Goal: Information Seeking & Learning: Learn about a topic

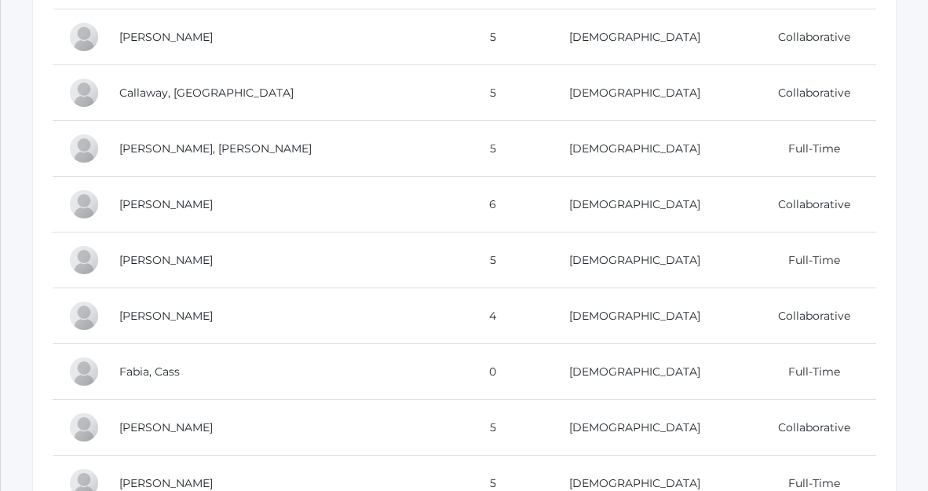
scroll to position [491, 0]
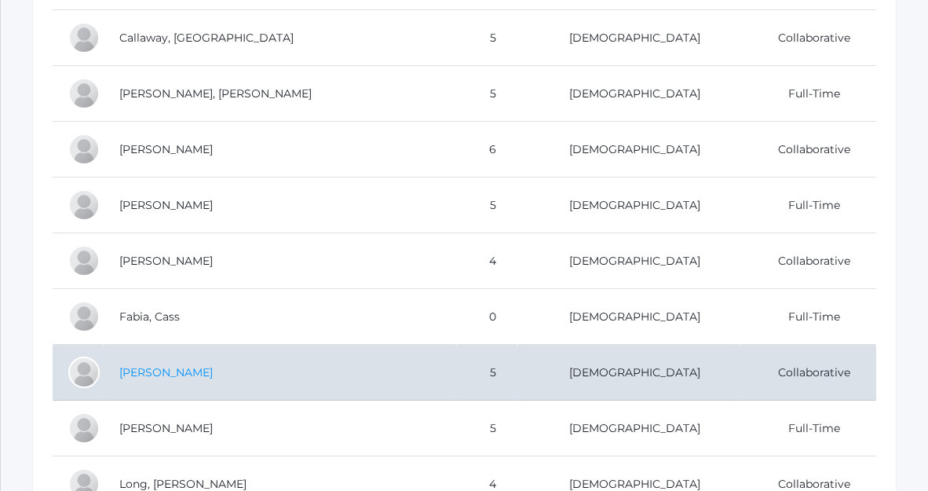
click at [187, 372] on link "Gregorchuk, Isaac" at bounding box center [165, 372] width 93 height 14
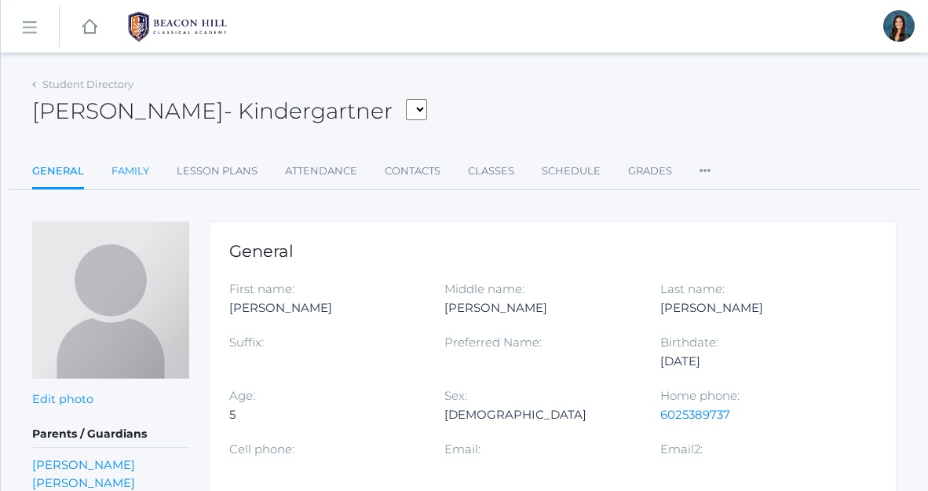
click at [133, 176] on link "Family" at bounding box center [130, 170] width 38 height 31
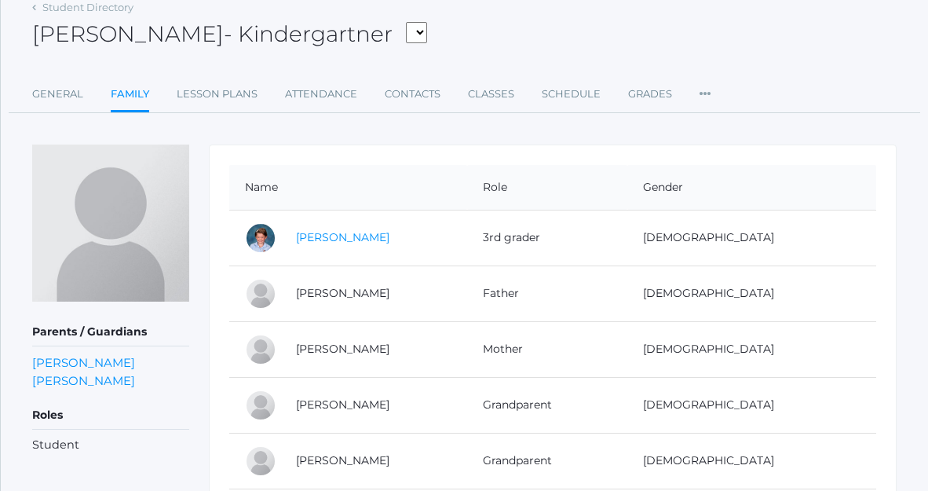
scroll to position [100, 0]
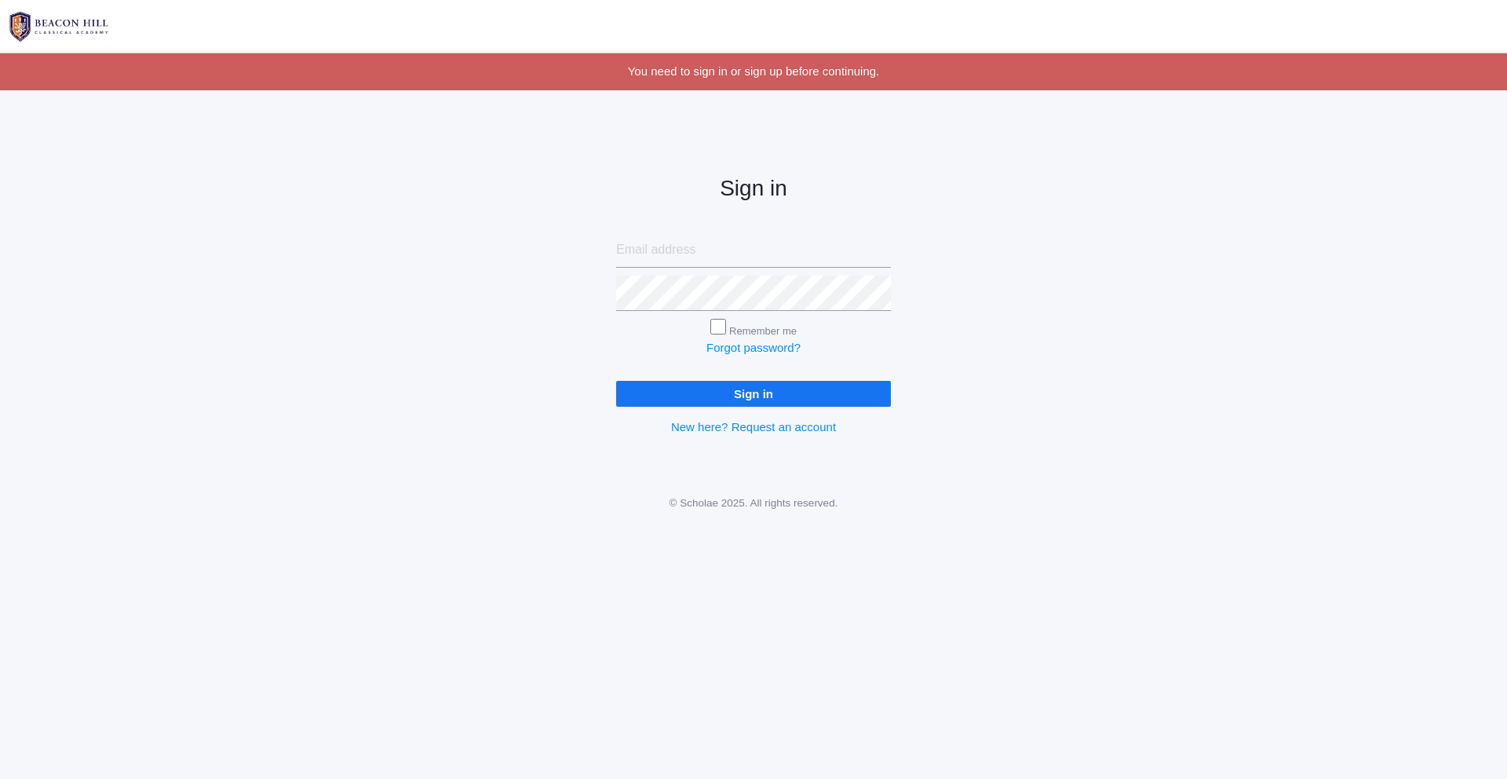
type input "[EMAIL_ADDRESS][DOMAIN_NAME]"
click at [700, 400] on input "Sign in" at bounding box center [753, 394] width 275 height 26
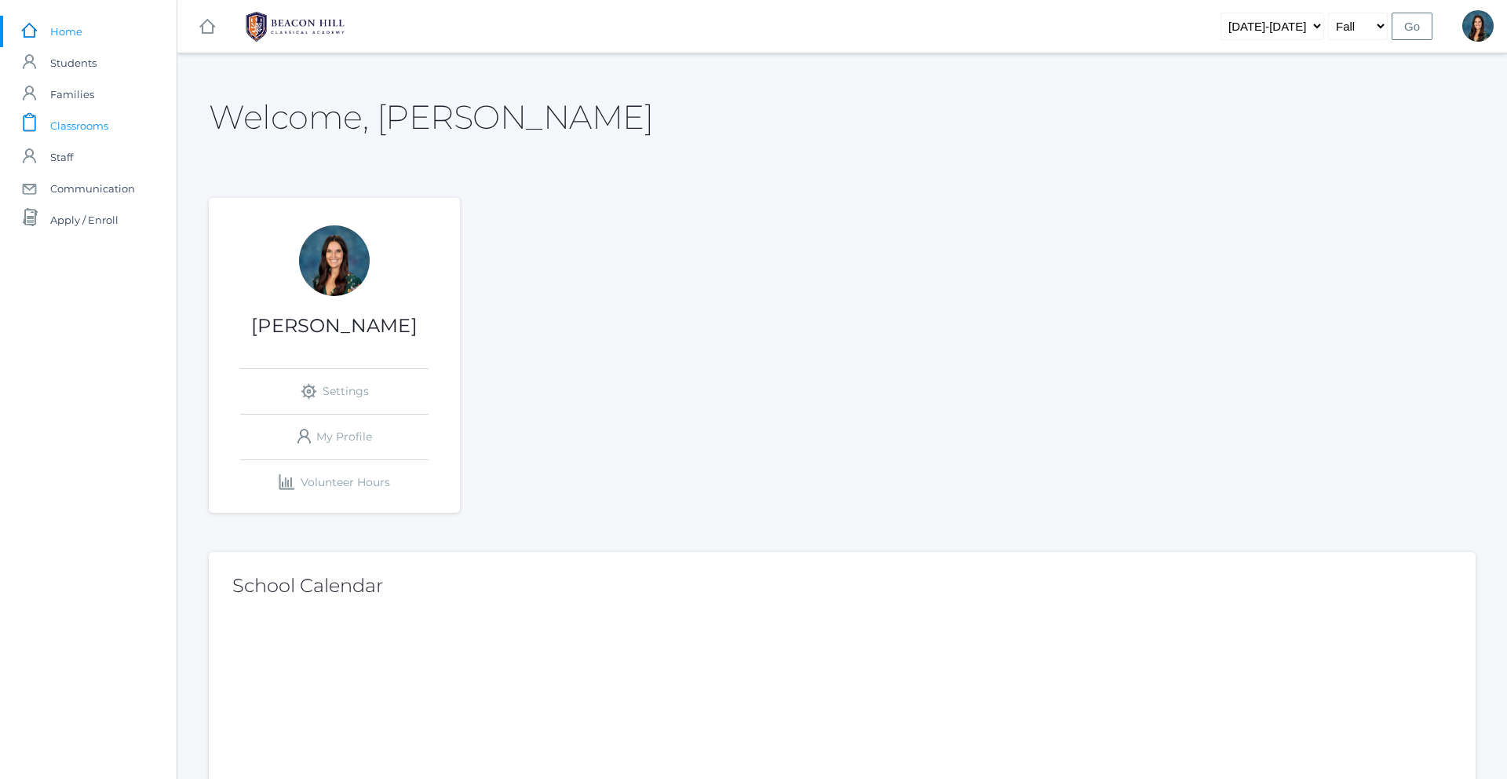
click at [114, 124] on link "icons/clipboard/plain Created with Sketch. Classrooms" at bounding box center [88, 125] width 177 height 31
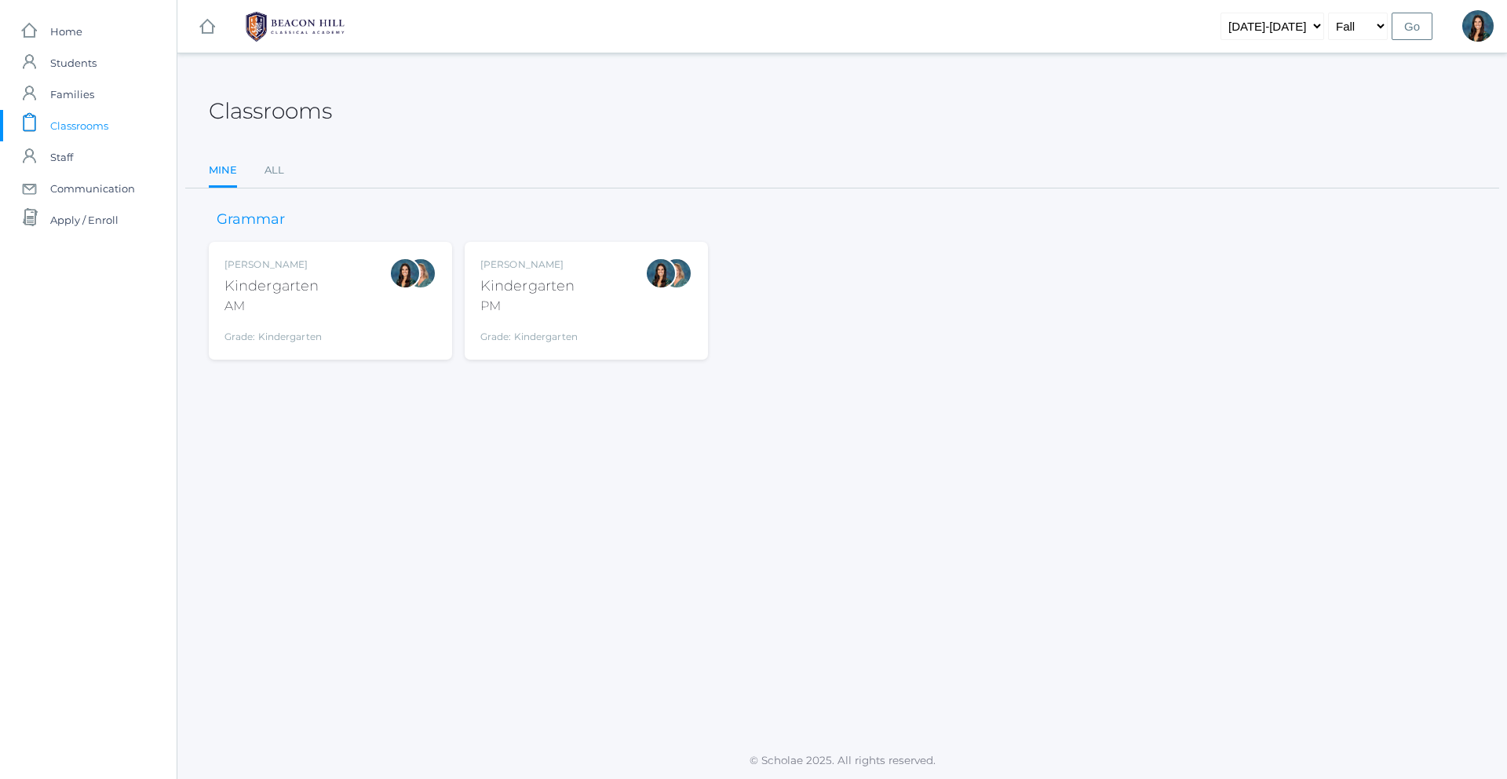
click at [509, 309] on div "PM" at bounding box center [528, 306] width 97 height 19
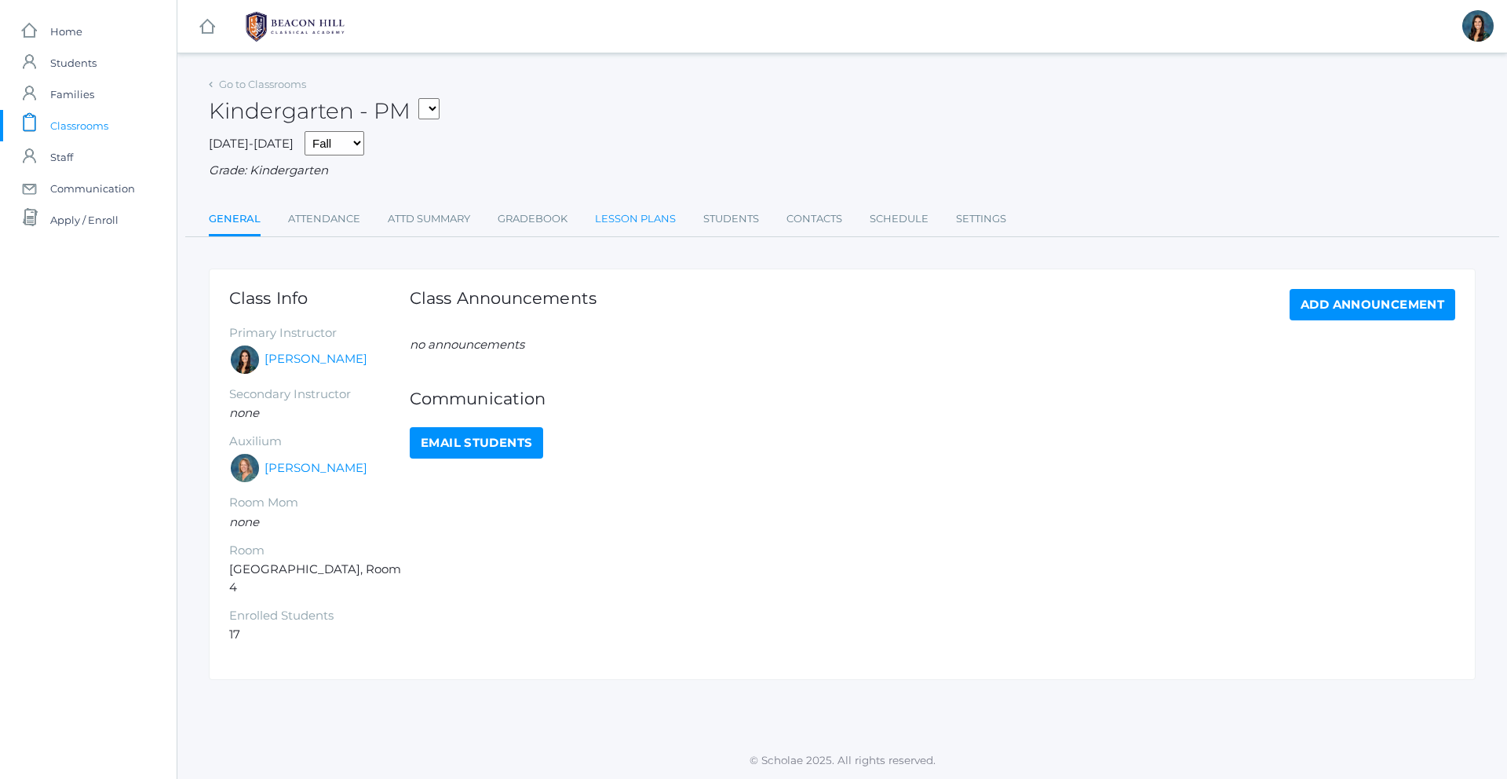
click at [630, 228] on link "Lesson Plans" at bounding box center [635, 218] width 81 height 31
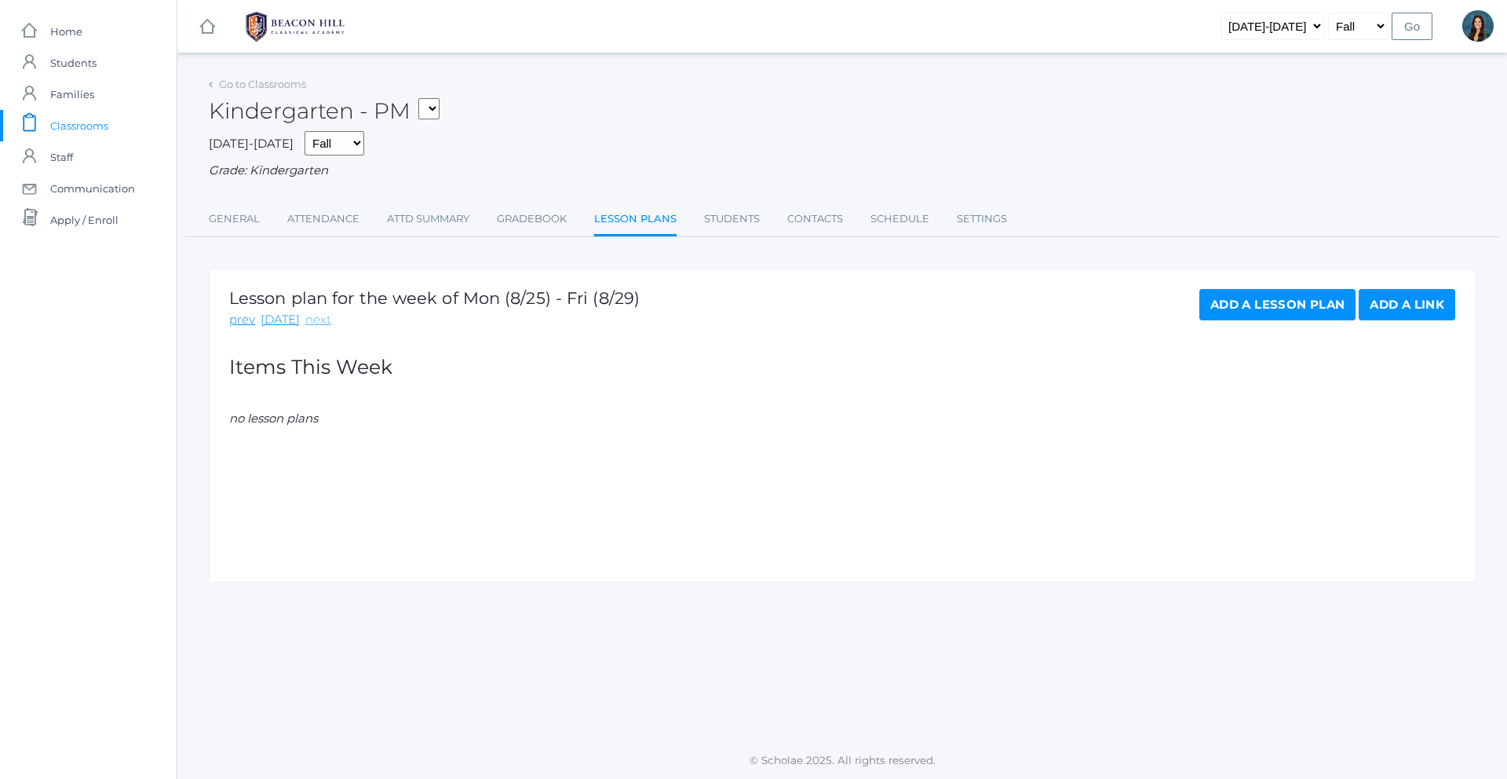
click at [313, 324] on link "next" at bounding box center [318, 320] width 26 height 18
click at [313, 322] on link "next" at bounding box center [318, 320] width 26 height 18
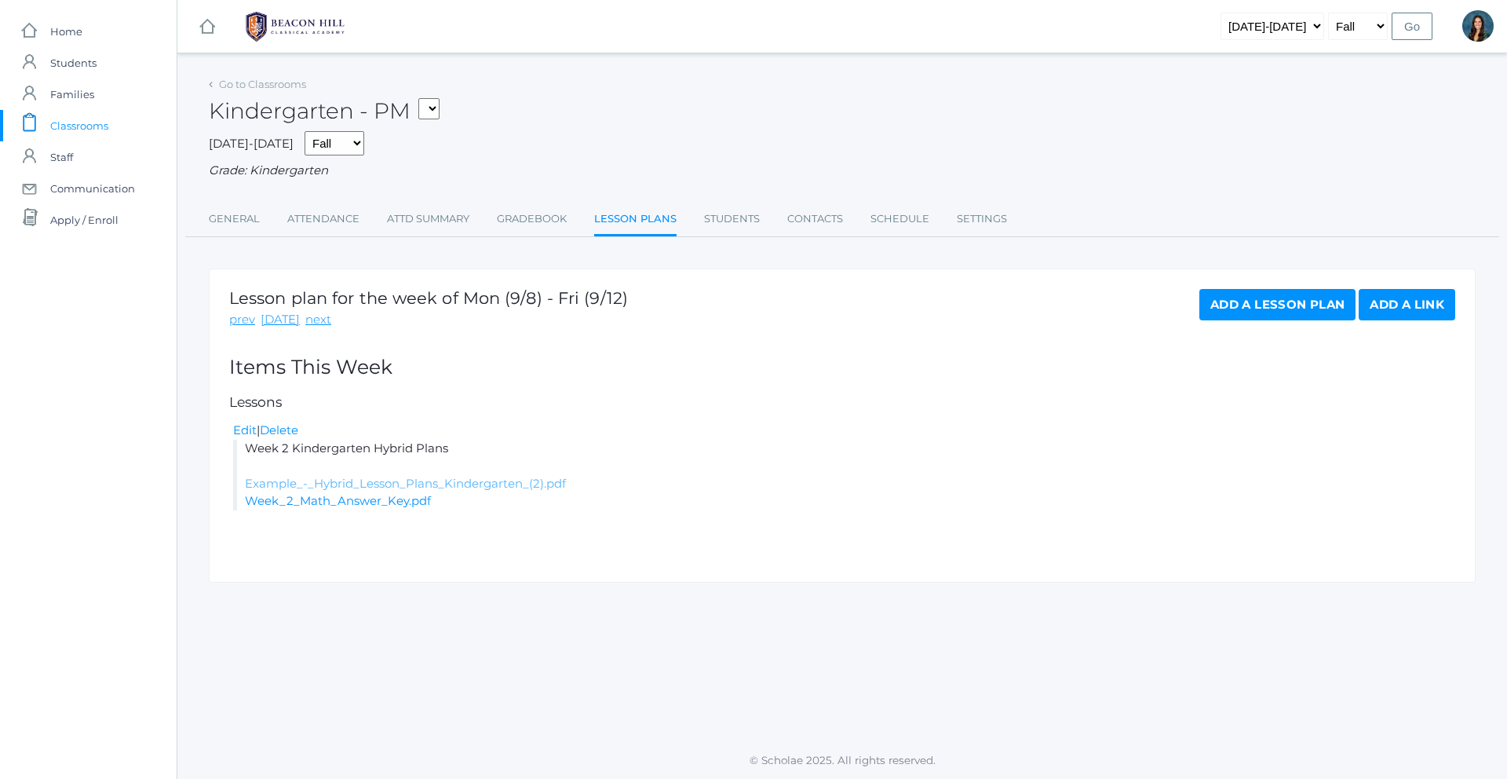
click at [373, 487] on link "Example_-_Hybrid_Lesson_Plans_Kindergarten_(2).pdf" at bounding box center [405, 483] width 321 height 15
click at [82, 128] on span "Classrooms" at bounding box center [79, 125] width 58 height 31
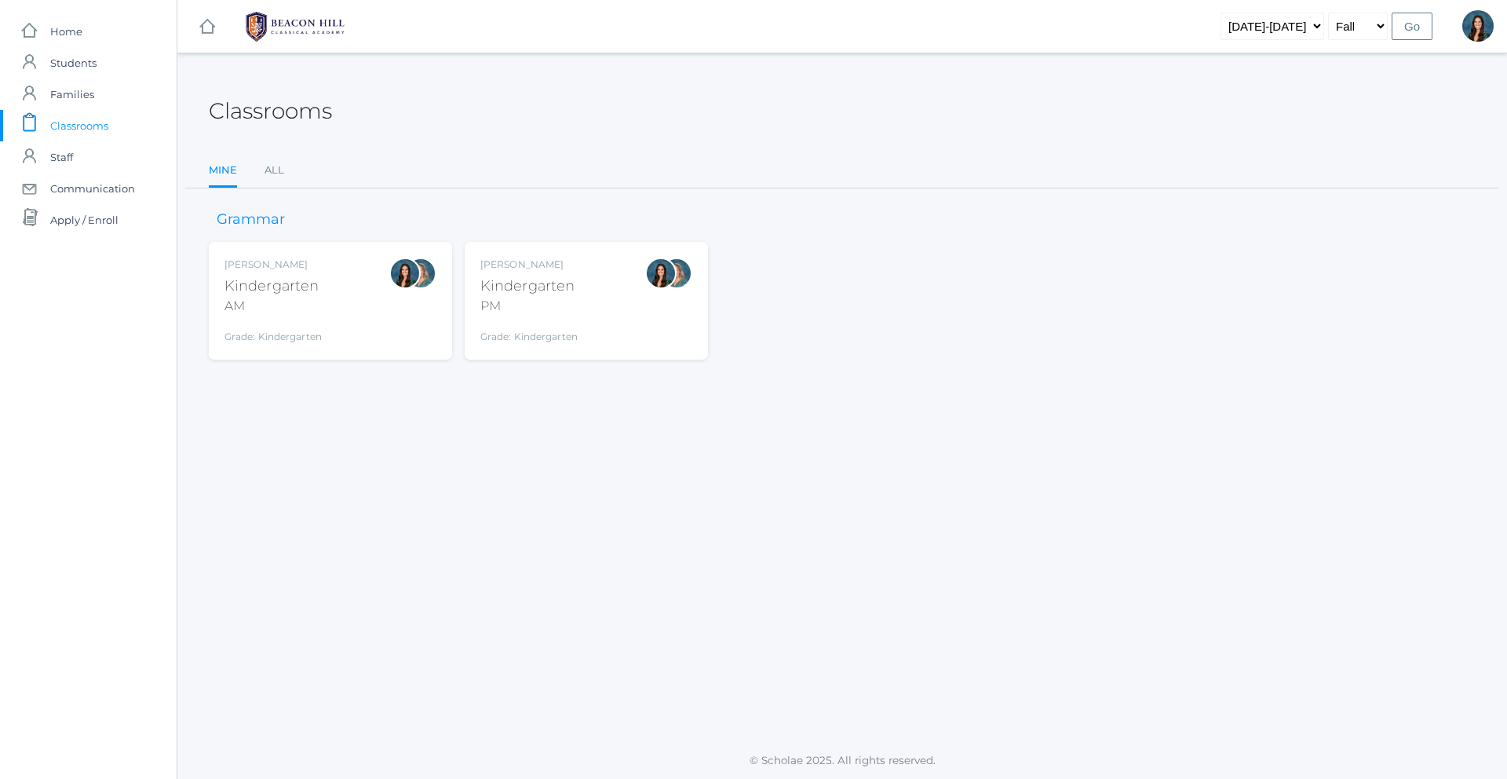
click at [502, 310] on div "PM" at bounding box center [528, 306] width 97 height 19
